Goal: Task Accomplishment & Management: Manage account settings

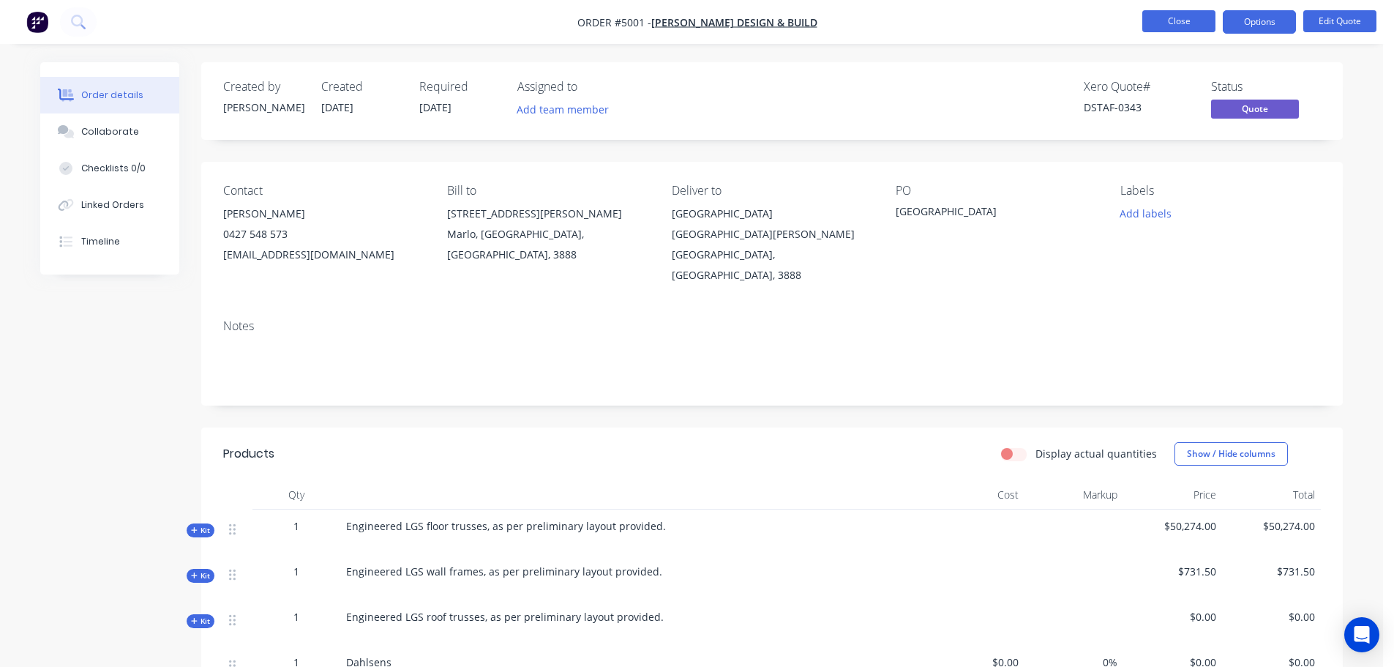
click at [1199, 25] on button "Close" at bounding box center [1178, 21] width 73 height 22
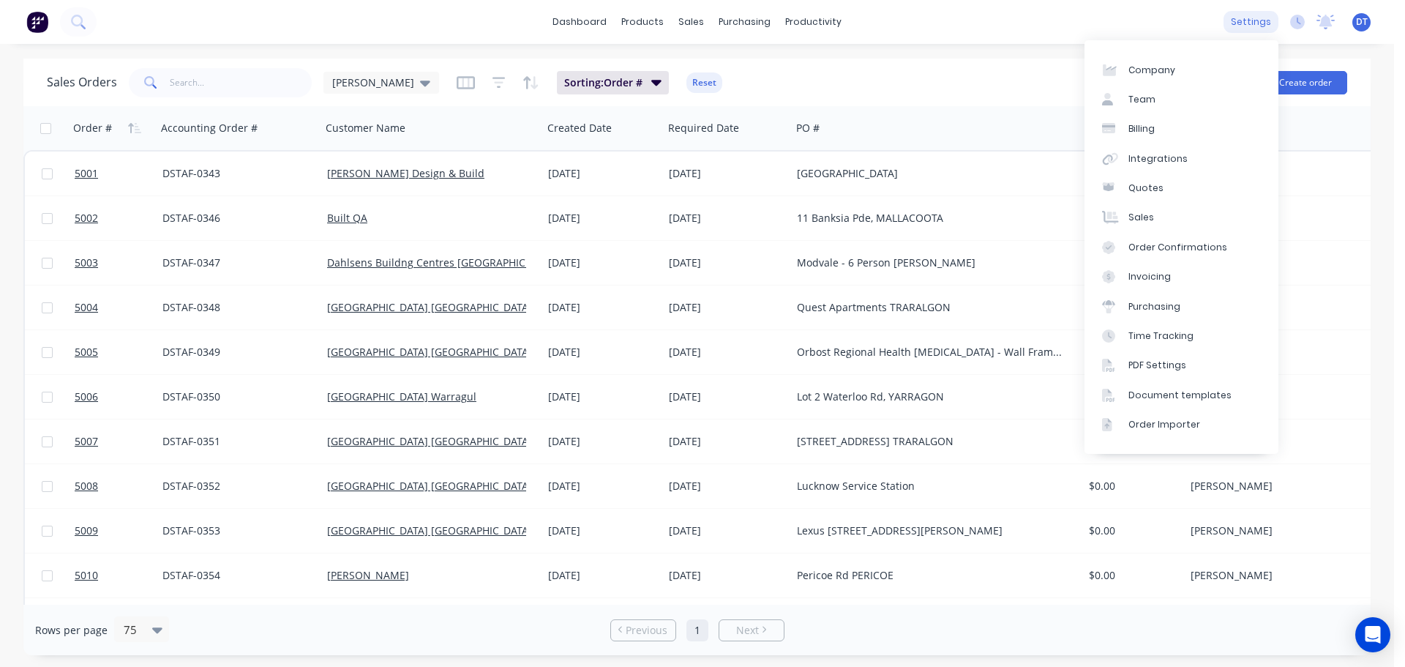
click at [1266, 21] on div "settings" at bounding box center [1251, 22] width 55 height 22
click at [1159, 386] on link "Document templates" at bounding box center [1181, 395] width 194 height 29
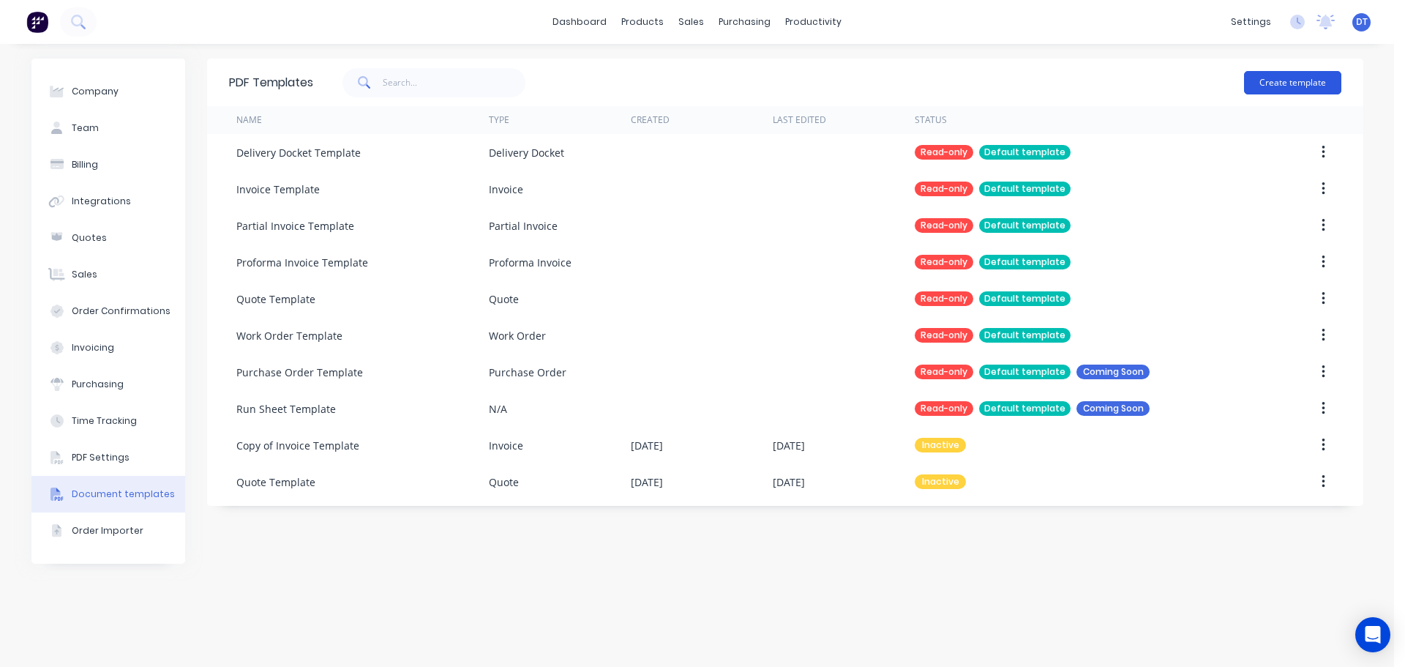
click at [1271, 80] on button "Create template" at bounding box center [1292, 82] width 97 height 23
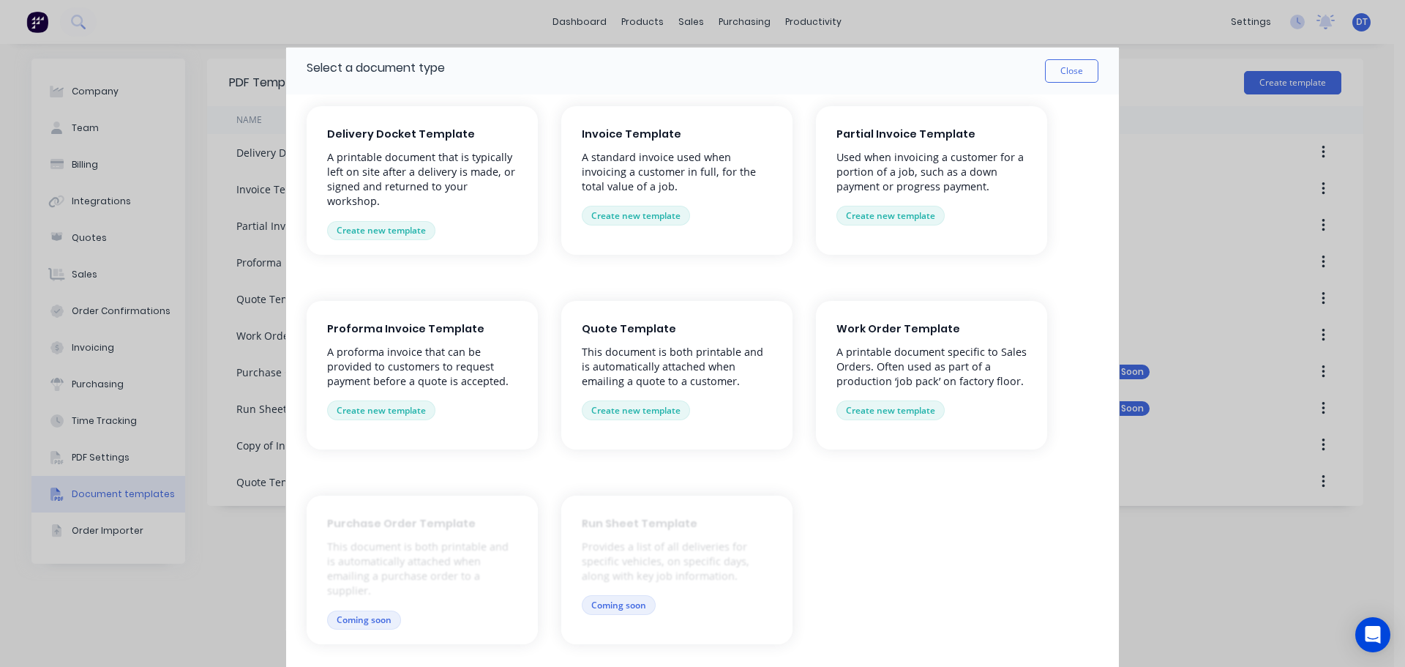
click at [669, 364] on p "This document is both printable and is automatically attached when emailing a q…" at bounding box center [677, 367] width 190 height 44
click at [614, 405] on button "Create new template" at bounding box center [636, 409] width 108 height 19
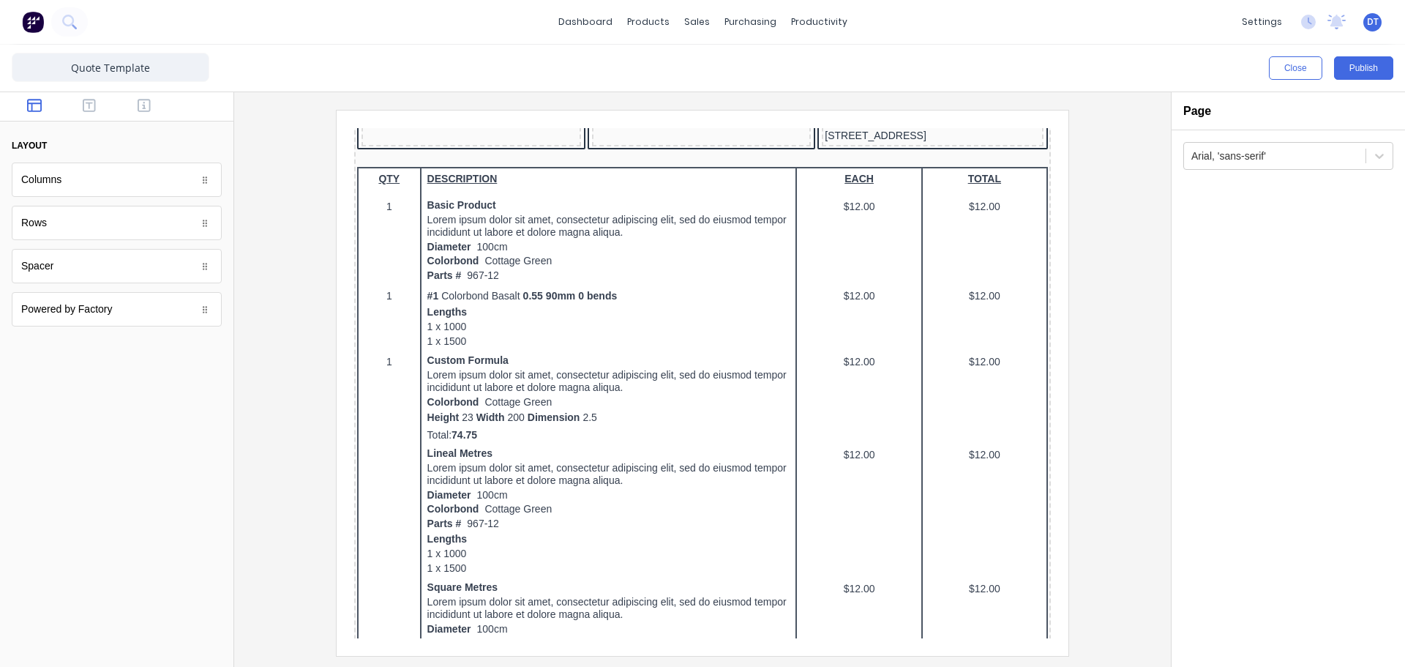
scroll to position [366, 0]
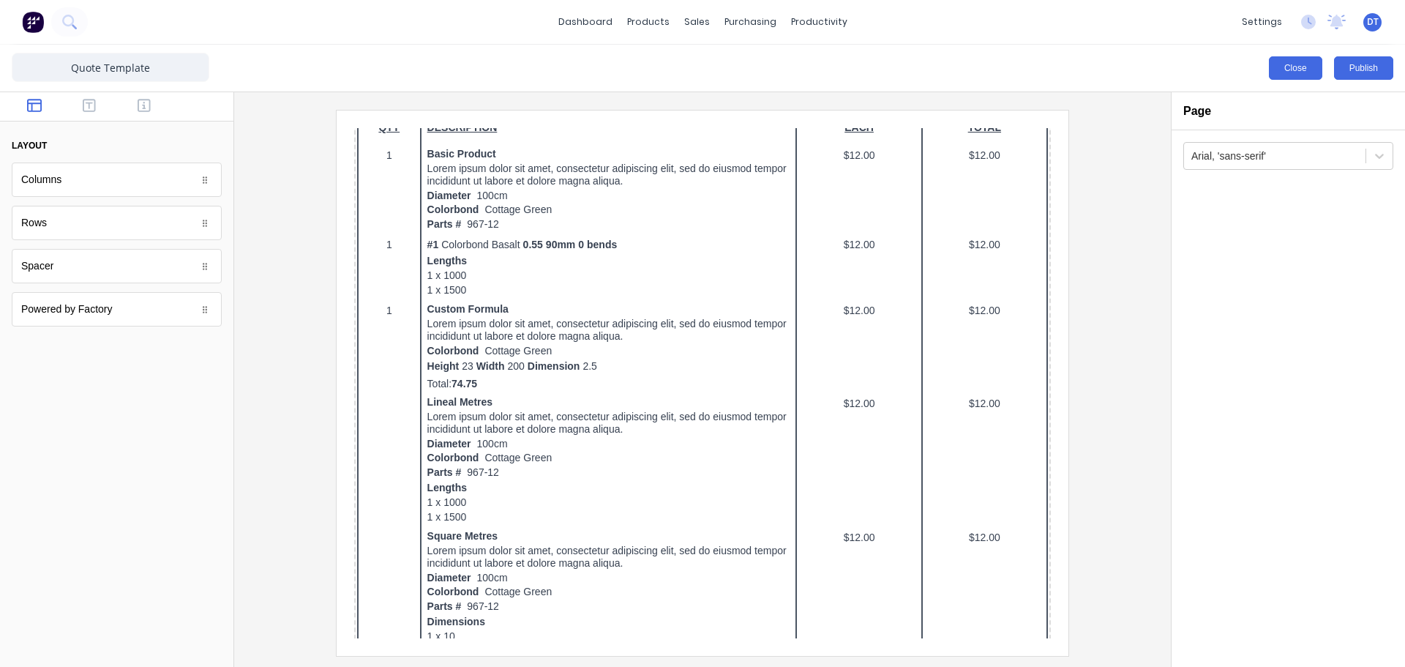
click at [1308, 73] on button "Close" at bounding box center [1295, 67] width 53 height 23
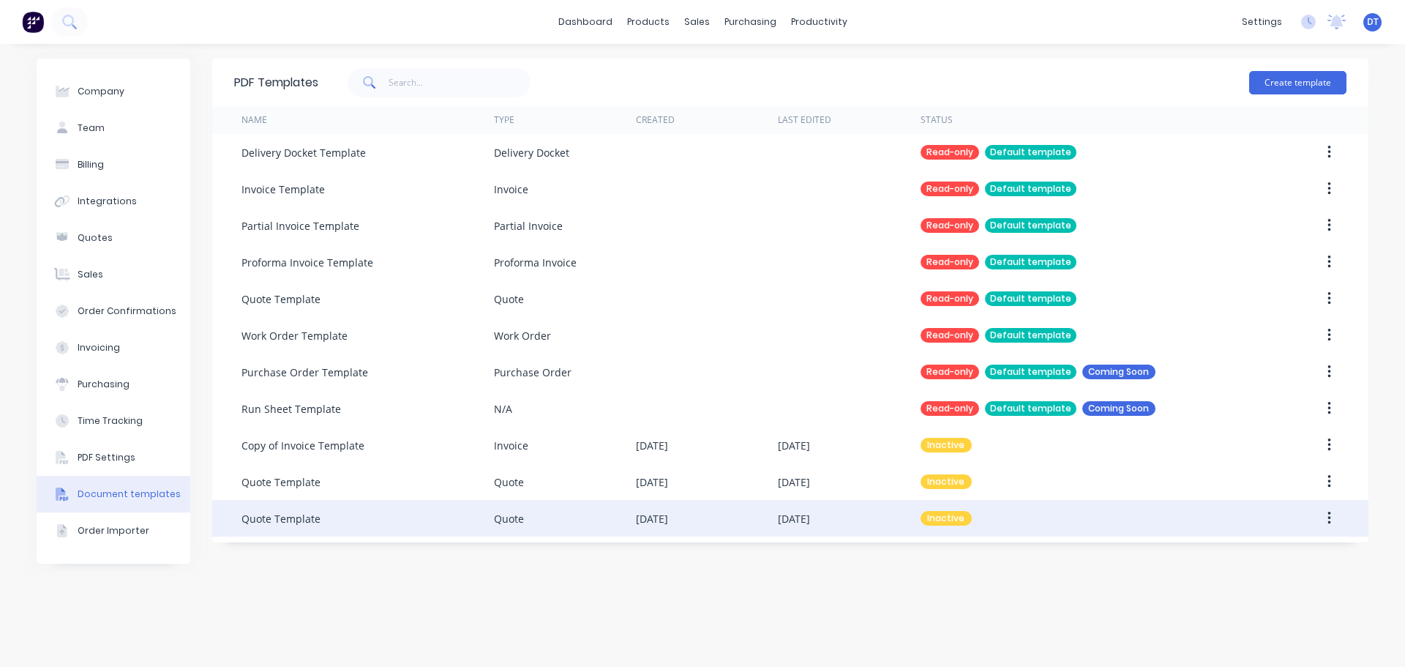
click at [1329, 523] on icon "button" at bounding box center [1328, 518] width 3 height 13
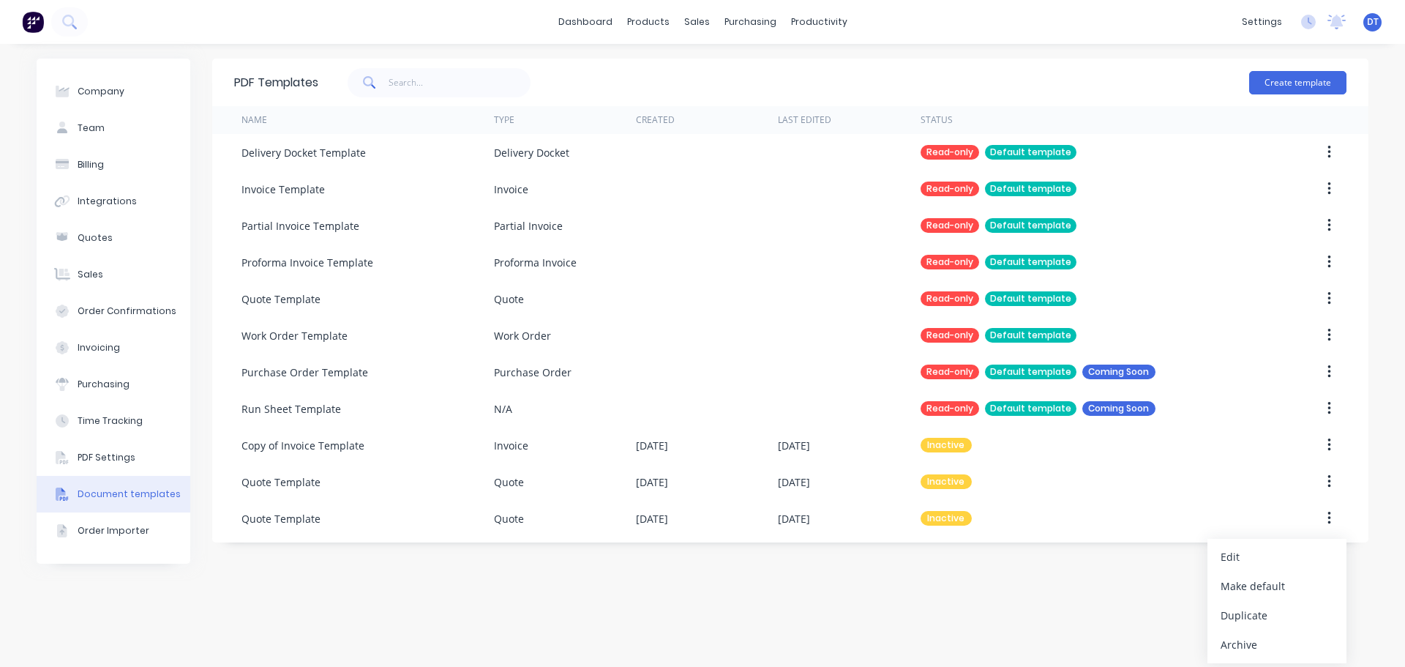
click at [1071, 655] on div "Company Team Billing Integrations Quotes Sales Order Confirmations Invoicing Pu…" at bounding box center [702, 355] width 1405 height 623
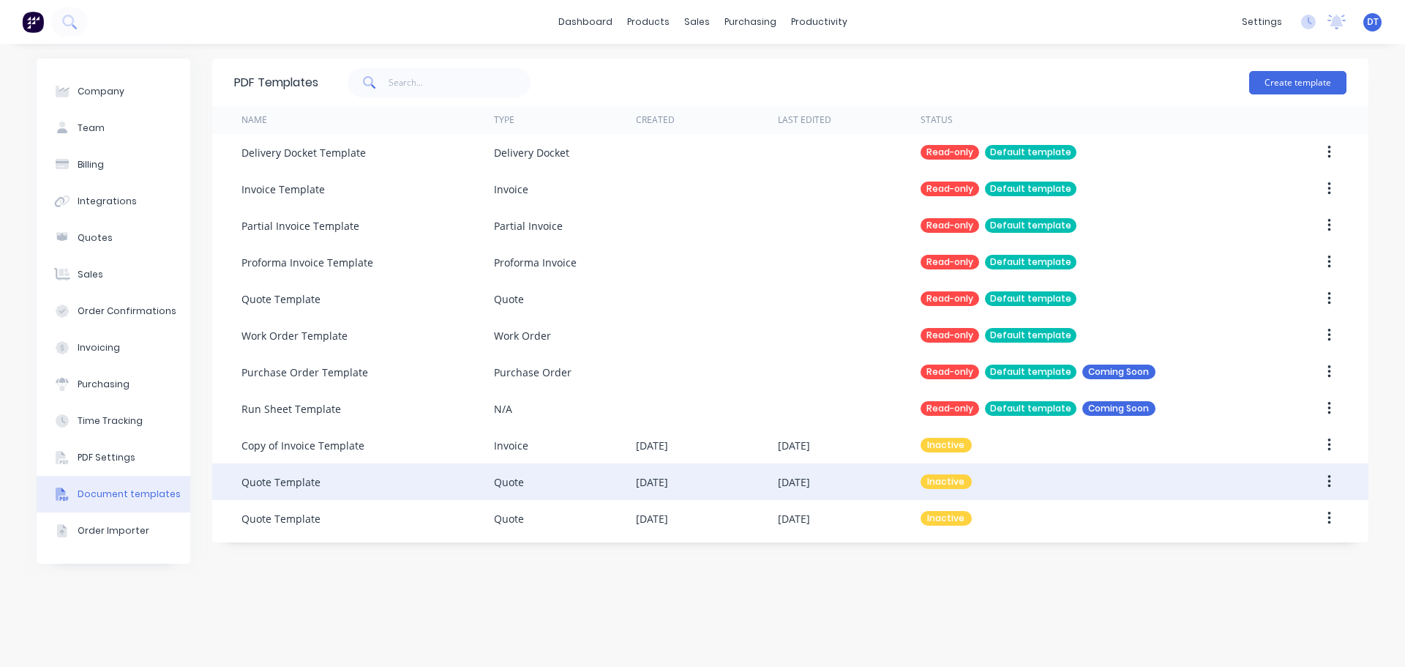
click at [1328, 475] on icon "button" at bounding box center [1329, 481] width 4 height 16
click at [1244, 527] on div "Edit" at bounding box center [1277, 519] width 113 height 21
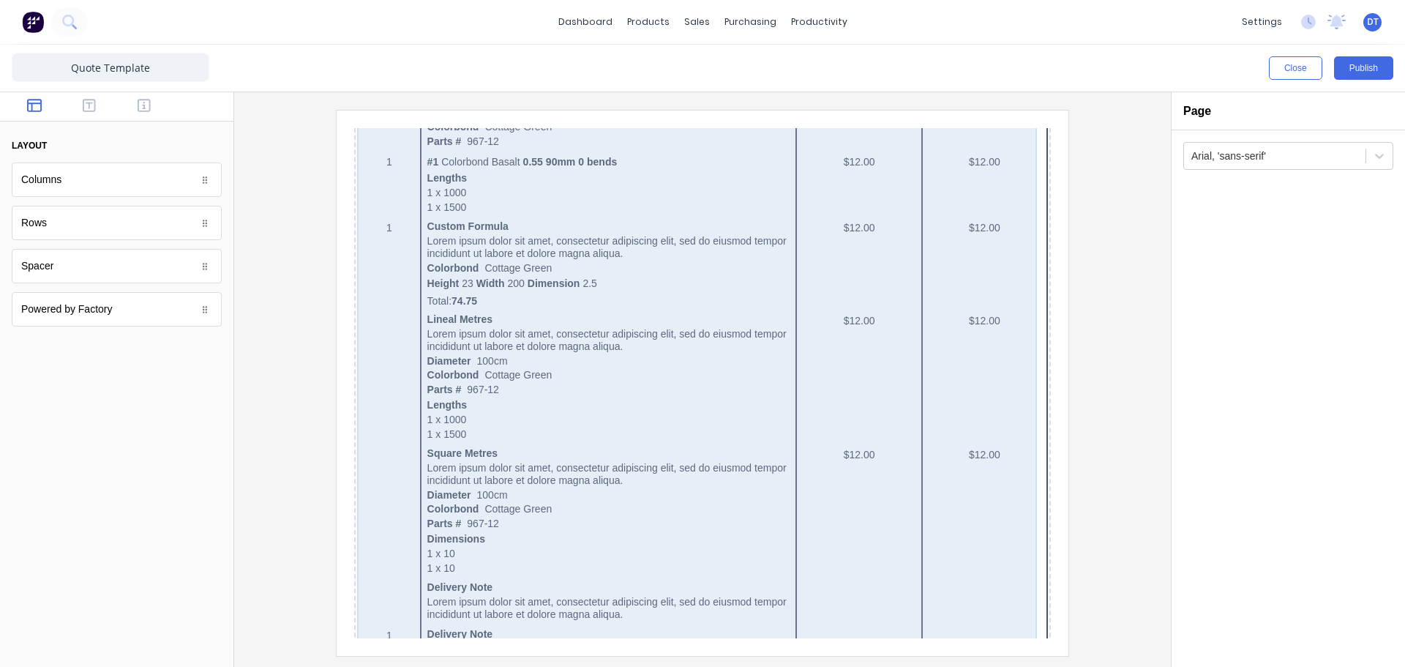
scroll to position [446, 0]
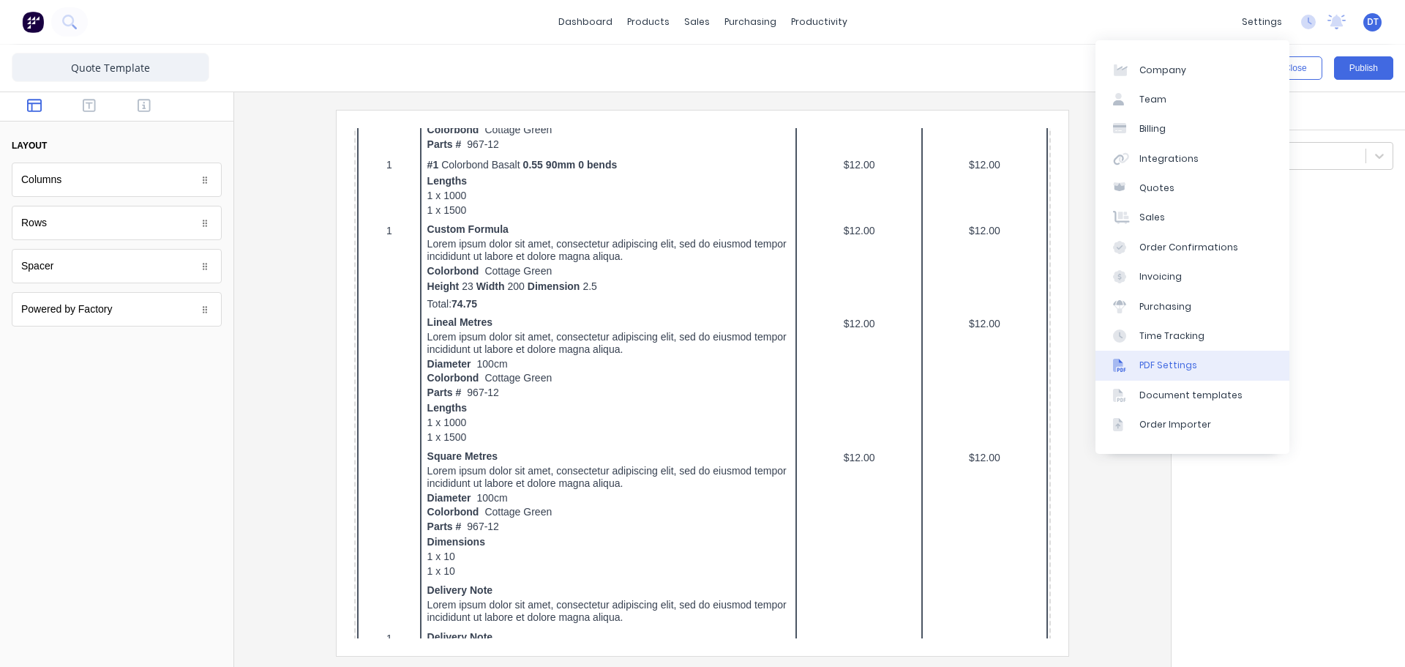
click at [1163, 363] on div "PDF Settings" at bounding box center [1168, 365] width 58 height 13
